Goal: Task Accomplishment & Management: Use online tool/utility

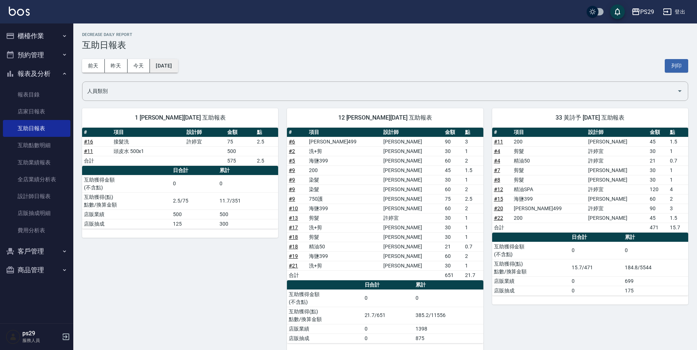
click at [178, 63] on button "2025/08/13" at bounding box center [164, 66] width 28 height 14
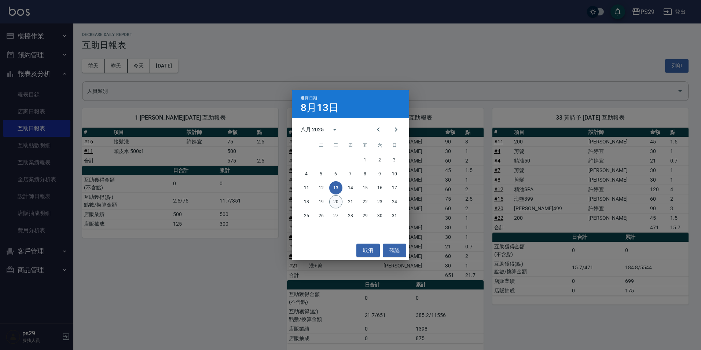
click at [335, 200] on button "20" at bounding box center [335, 201] width 13 height 13
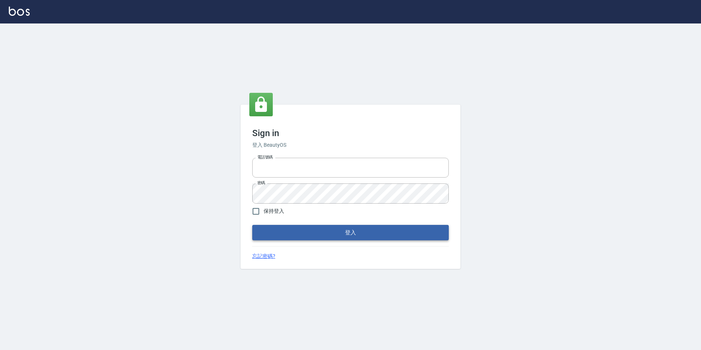
type input "0422269797"
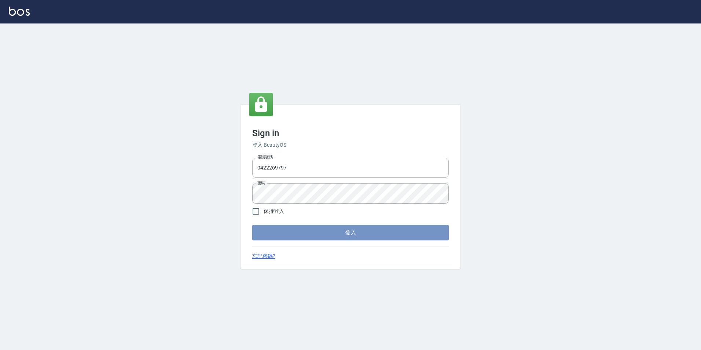
drag, startPoint x: 284, startPoint y: 227, endPoint x: 283, endPoint y: 233, distance: 5.9
click at [283, 232] on button "登入" at bounding box center [350, 232] width 196 height 15
